Goal: Obtain resource: Download file/media

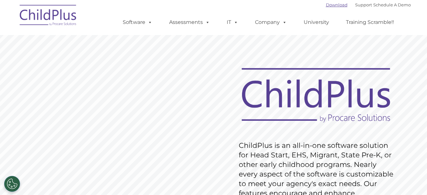
click at [332, 5] on link "Download" at bounding box center [337, 4] width 22 height 5
click at [331, 5] on link "Download" at bounding box center [337, 4] width 22 height 5
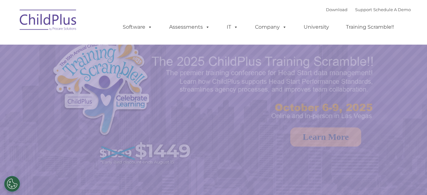
select select "MEDIUM"
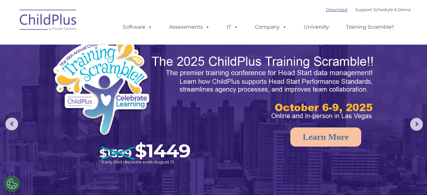
click at [331, 8] on link "Download" at bounding box center [337, 9] width 22 height 5
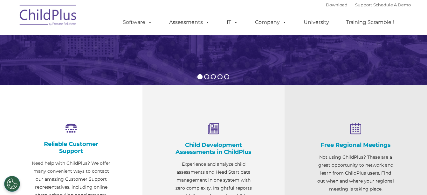
scroll to position [209, 0]
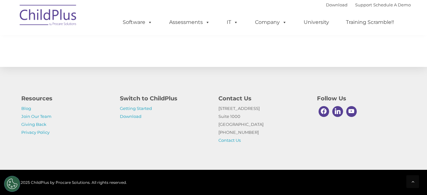
scroll to position [422, 0]
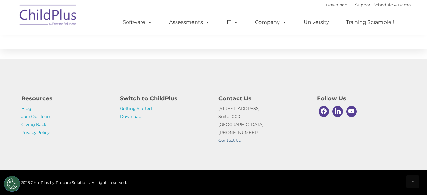
click at [232, 140] on link "Contact Us" at bounding box center [229, 139] width 22 height 5
click at [136, 115] on link "Download" at bounding box center [131, 115] width 22 height 5
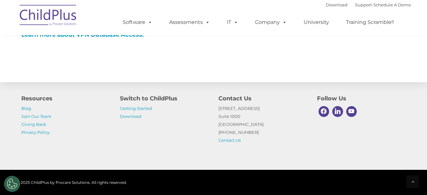
scroll to position [422, 0]
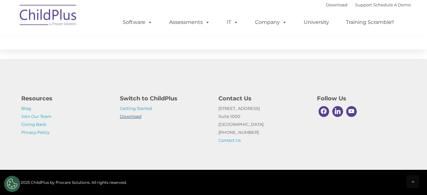
click at [139, 115] on link "Download" at bounding box center [131, 115] width 22 height 5
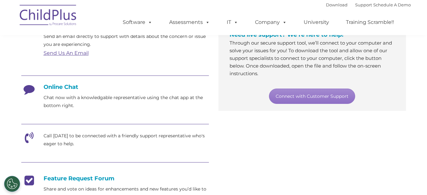
scroll to position [129, 0]
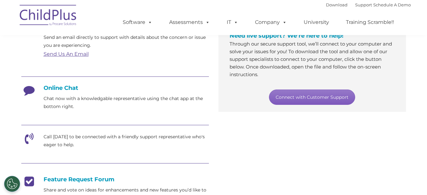
click at [319, 97] on link "Connect with Customer Support" at bounding box center [312, 96] width 86 height 15
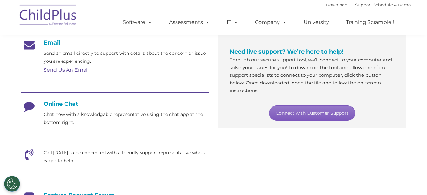
scroll to position [119, 0]
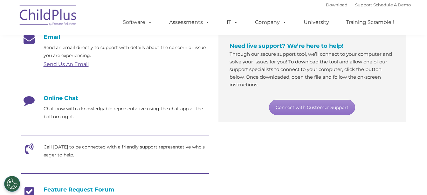
click at [262, 138] on div "Email Send an email directly to support with details about the concern or issue…" at bounding box center [214, 156] width 394 height 255
